Goal: Information Seeking & Learning: Check status

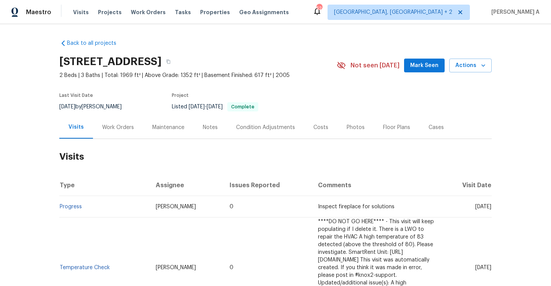
click at [106, 130] on div "Work Orders" at bounding box center [118, 127] width 32 height 8
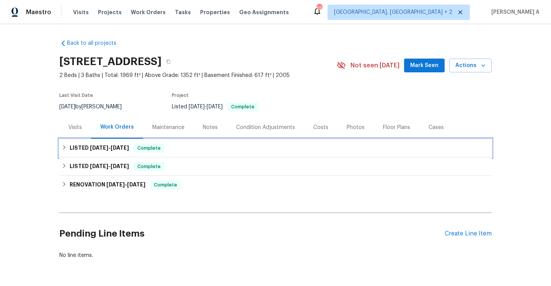
click at [112, 145] on h6 "LISTED 6/23/25 - 8/25/25" at bounding box center [99, 147] width 59 height 9
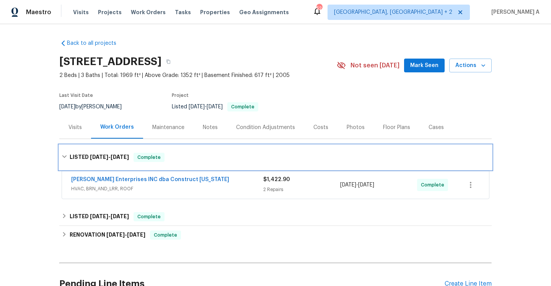
click at [114, 150] on div "LISTED 6/23/25 - 8/25/25 Complete" at bounding box center [275, 157] width 432 height 24
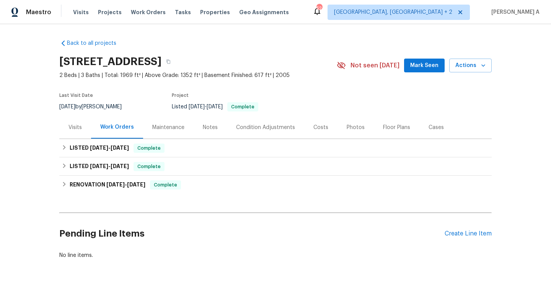
click at [78, 126] on div "Visits" at bounding box center [74, 127] width 13 height 8
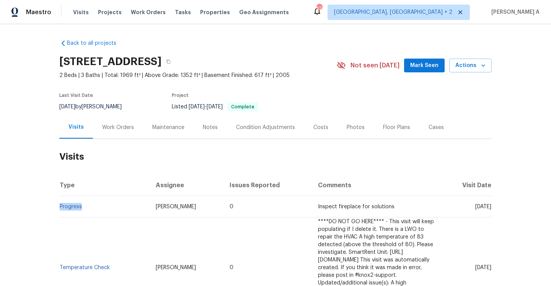
drag, startPoint x: 94, startPoint y: 209, endPoint x: 59, endPoint y: 208, distance: 34.8
click at [59, 208] on td "Progress" at bounding box center [104, 206] width 90 height 21
copy link "Progress"
click at [104, 130] on div "Work Orders" at bounding box center [118, 127] width 32 height 8
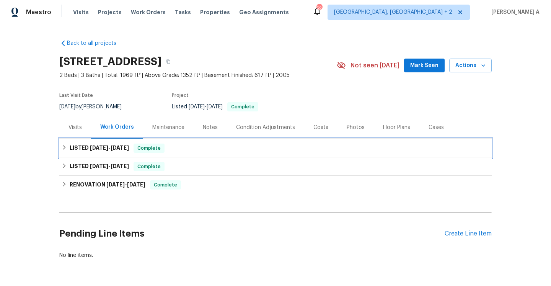
click at [145, 150] on span "Complete" at bounding box center [148, 148] width 29 height 8
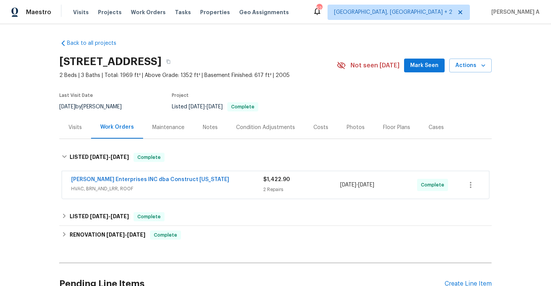
click at [174, 190] on span "HVAC, BRN_AND_LRR, ROOF" at bounding box center [167, 189] width 192 height 8
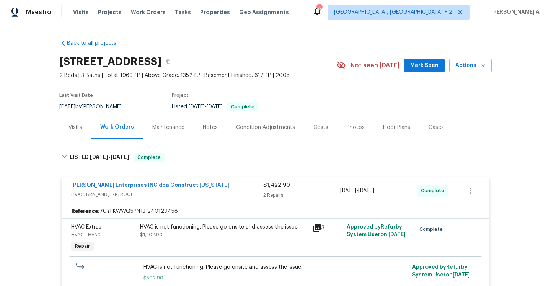
click at [64, 126] on div "Visits" at bounding box center [75, 127] width 32 height 23
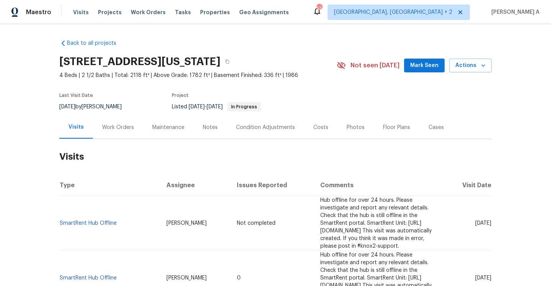
click at [126, 122] on div "Work Orders" at bounding box center [118, 127] width 50 height 23
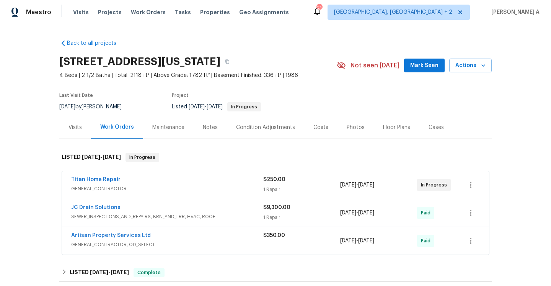
click at [182, 177] on div "Titan Home Repair" at bounding box center [167, 179] width 192 height 9
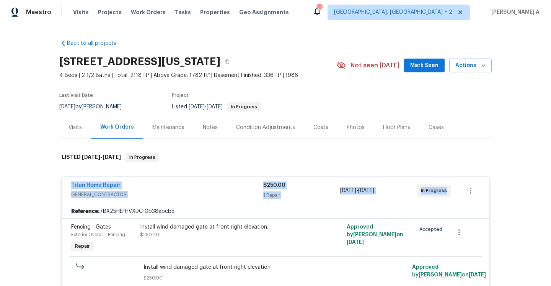
drag, startPoint x: 67, startPoint y: 186, endPoint x: 445, endPoint y: 190, distance: 377.7
click at [445, 190] on div "Titan Home Repair GENERAL_CONTRACTOR $250.00 1 Repair 9/2/2025 - 9/5/2025 In Pr…" at bounding box center [275, 191] width 427 height 28
copy div "Titan Home Repair GENERAL_CONTRACTOR $250.00 1 Repair 9/2/2025 - 9/5/2025 In Pr…"
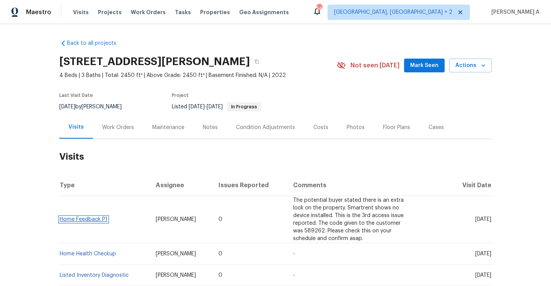
click at [95, 218] on link "Home Feedback P1" at bounding box center [84, 218] width 48 height 5
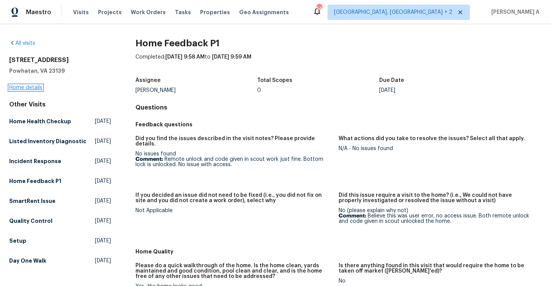
click at [36, 87] on link "Home details" at bounding box center [25, 87] width 33 height 5
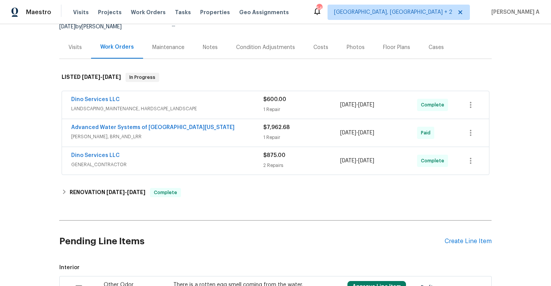
scroll to position [88, 0]
